Goal: Book appointment/travel/reservation

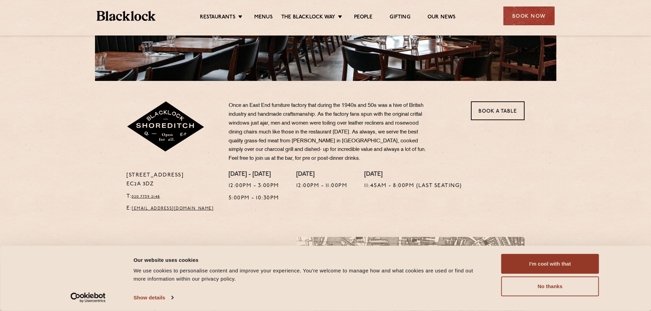
scroll to position [171, 0]
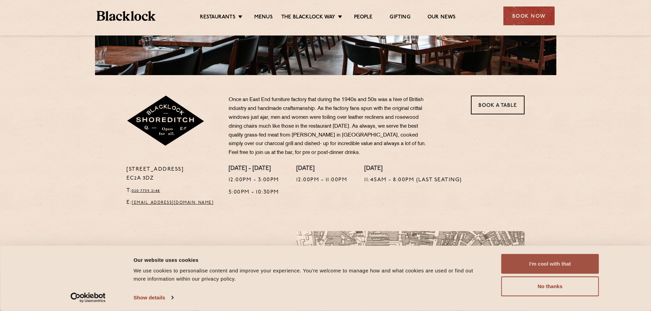
click at [531, 265] on button "I'm cool with that" at bounding box center [550, 264] width 98 height 20
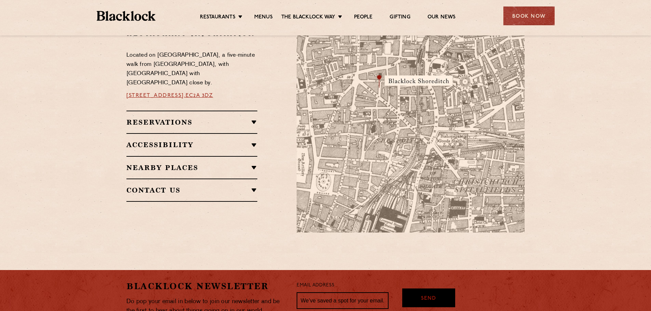
scroll to position [410, 0]
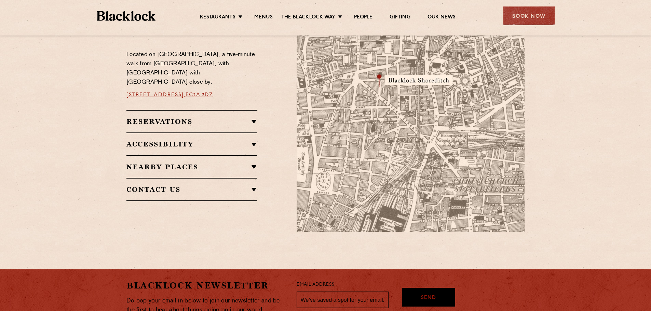
click at [217, 120] on h2 "Reservations" at bounding box center [191, 122] width 131 height 8
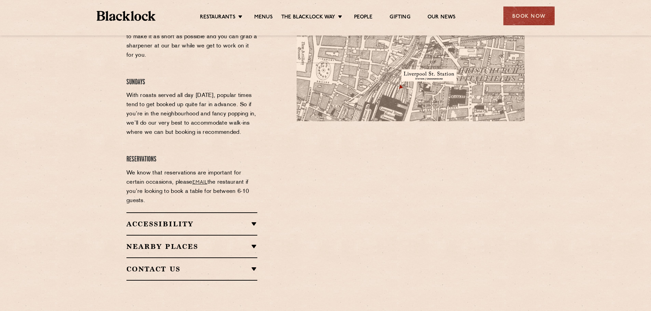
scroll to position [547, 0]
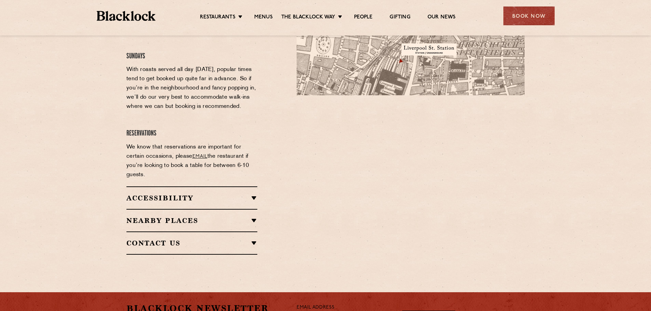
click at [193, 194] on h2 "Accessibility" at bounding box center [191, 198] width 131 height 8
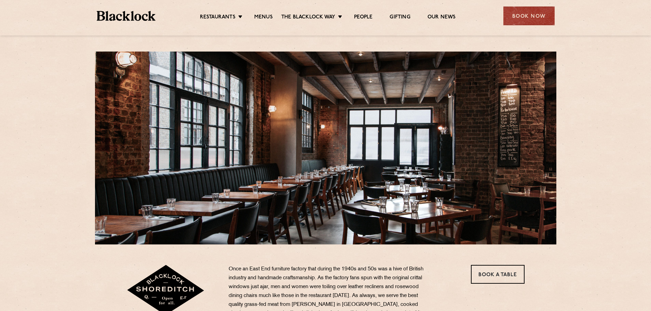
scroll to position [0, 0]
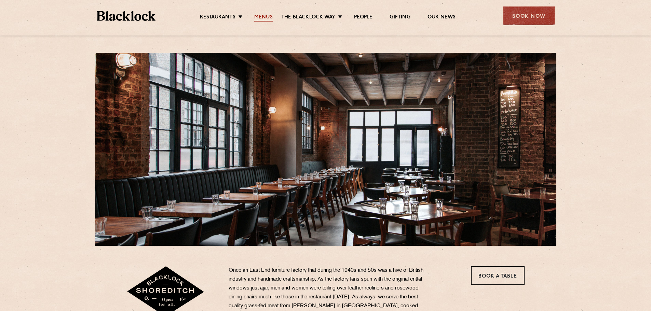
click at [263, 16] on link "Menus" at bounding box center [263, 18] width 18 height 8
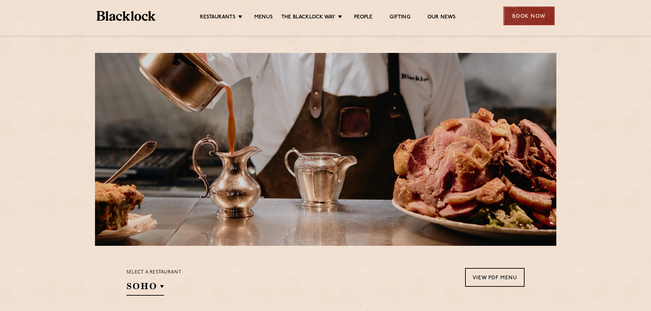
click at [526, 12] on div "Book Now" at bounding box center [528, 15] width 51 height 19
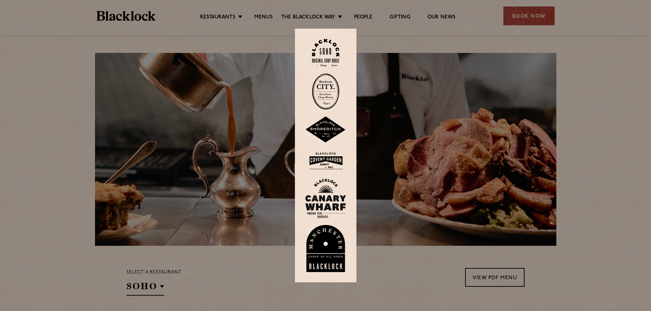
click at [328, 95] on img at bounding box center [325, 91] width 27 height 36
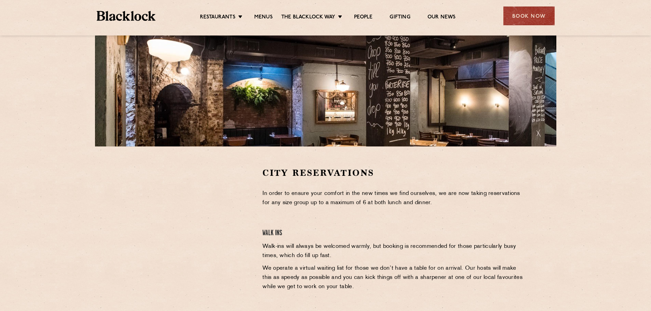
scroll to position [171, 0]
